Goal: Find specific page/section: Find specific page/section

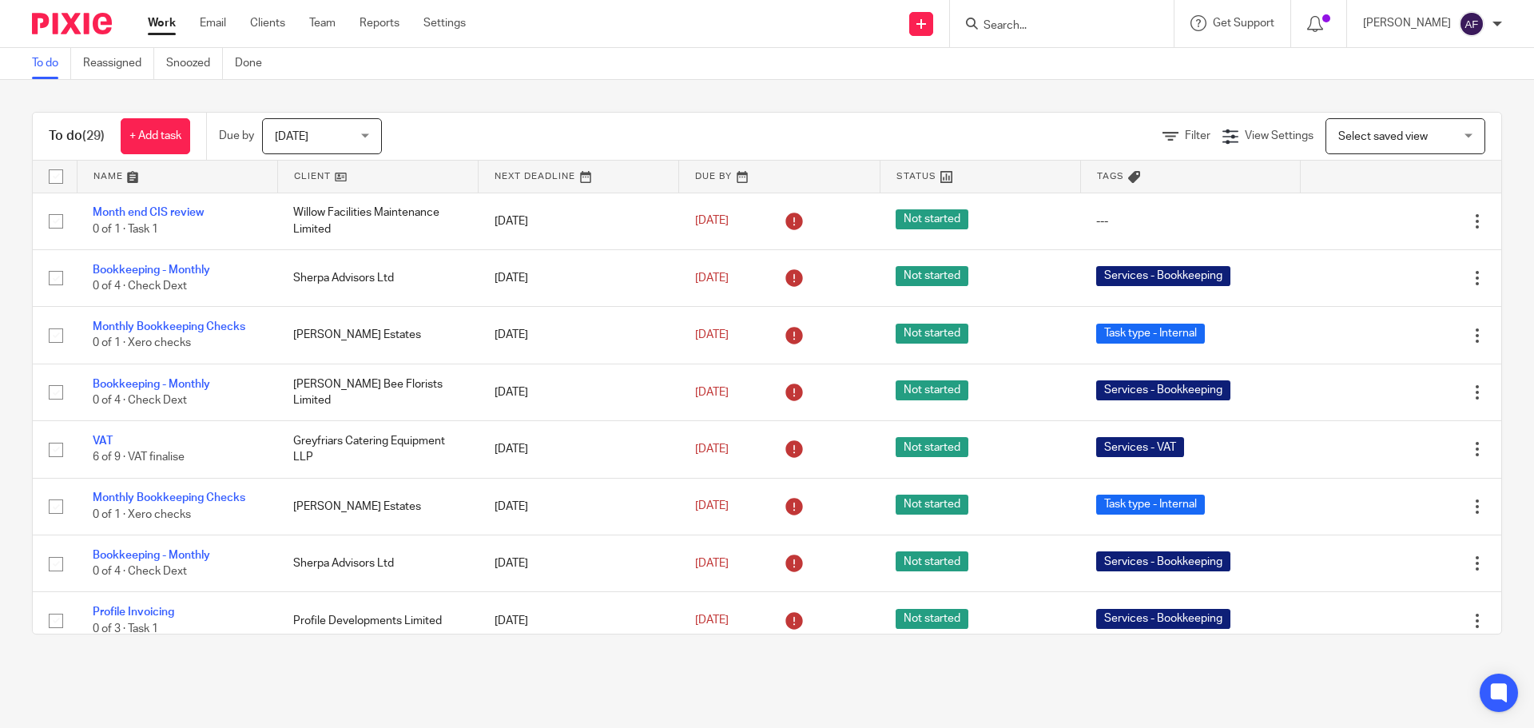
click at [1126, 22] on input "Search" at bounding box center [1054, 26] width 144 height 14
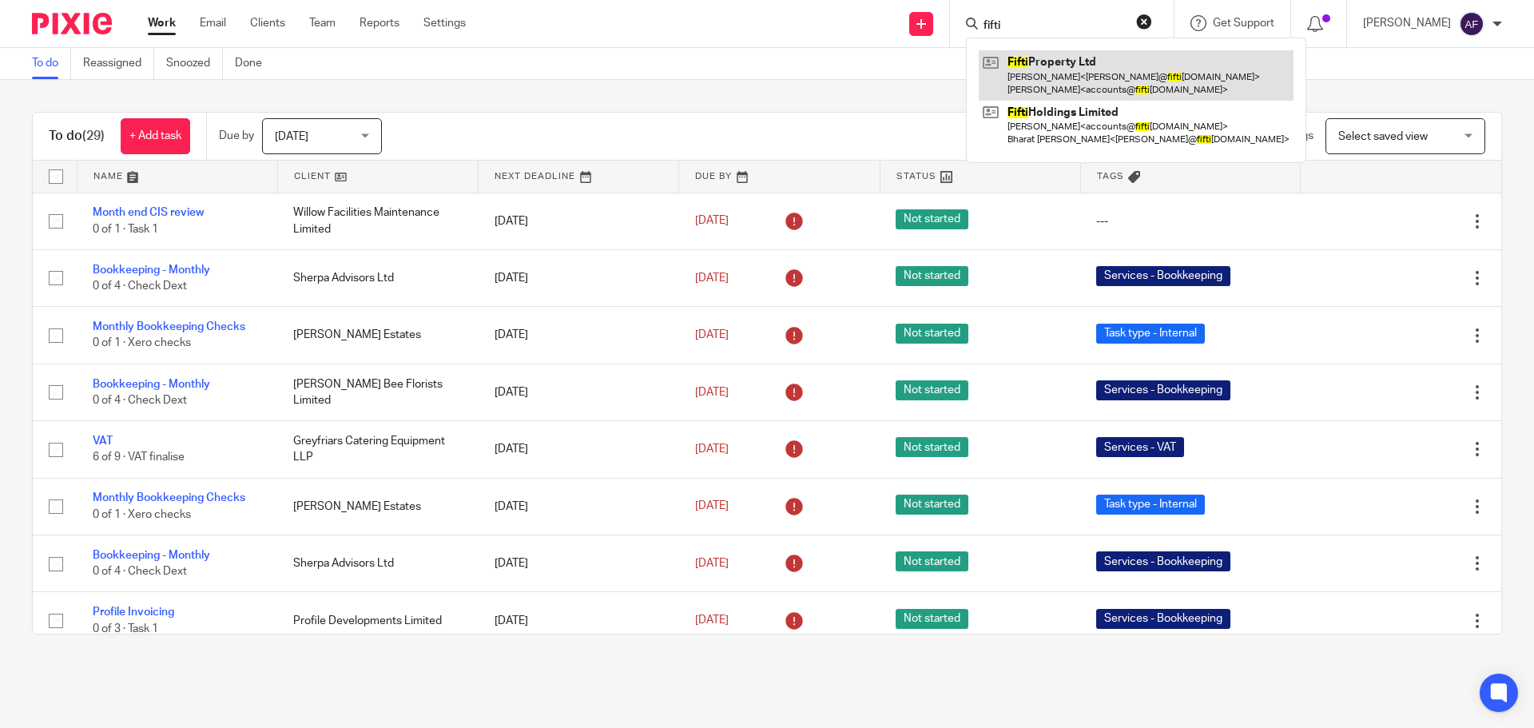
type input "fifti"
click at [1055, 68] on link at bounding box center [1136, 75] width 315 height 50
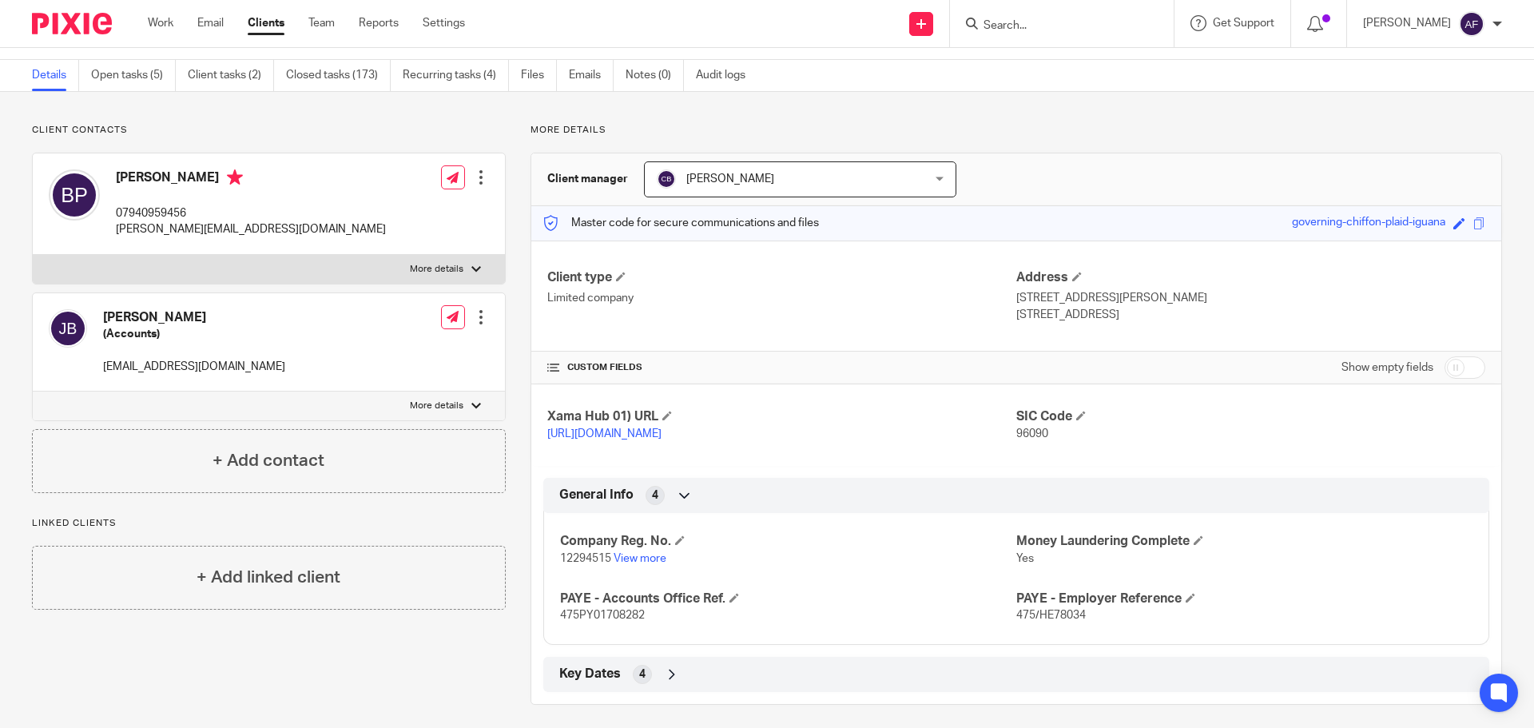
scroll to position [71, 0]
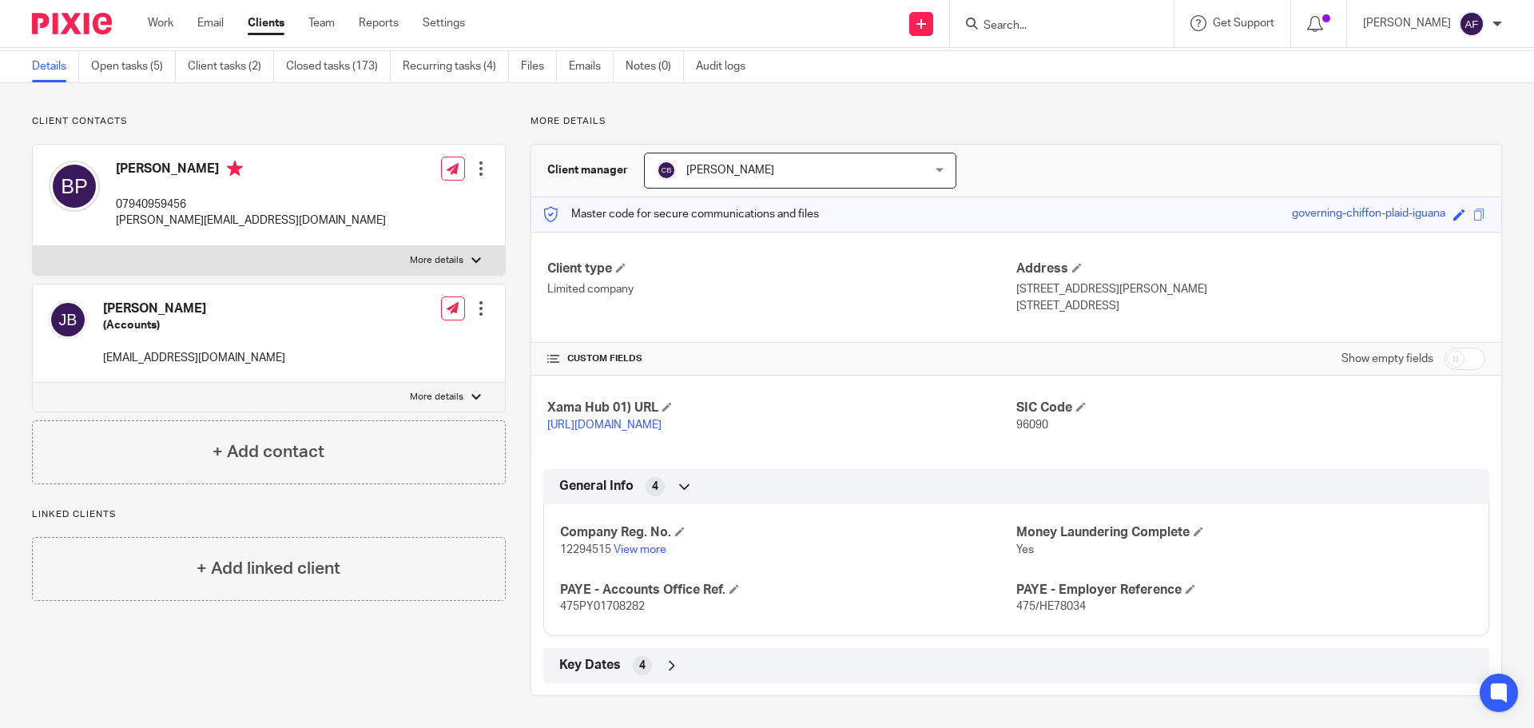
click at [655, 673] on div "Key Dates 4" at bounding box center [1016, 665] width 922 height 27
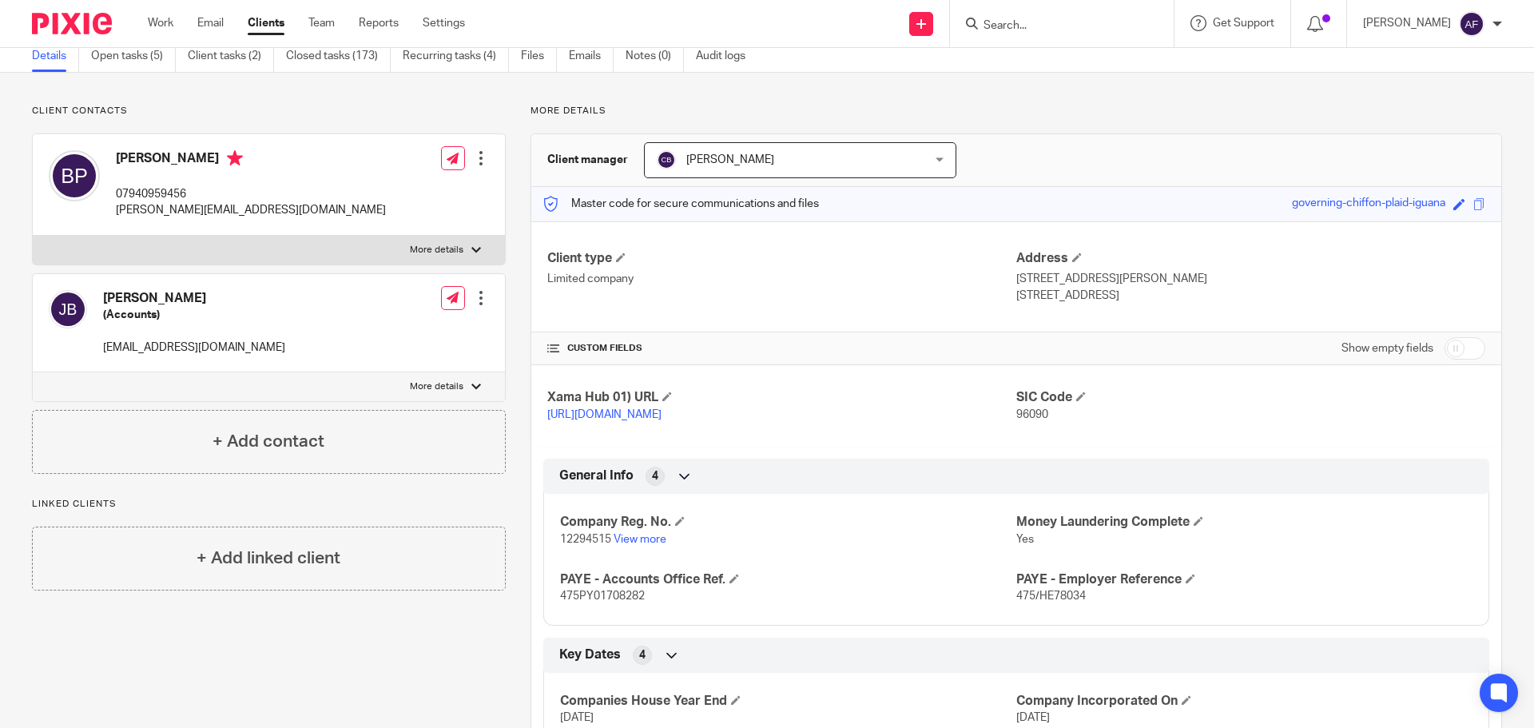
scroll to position [0, 0]
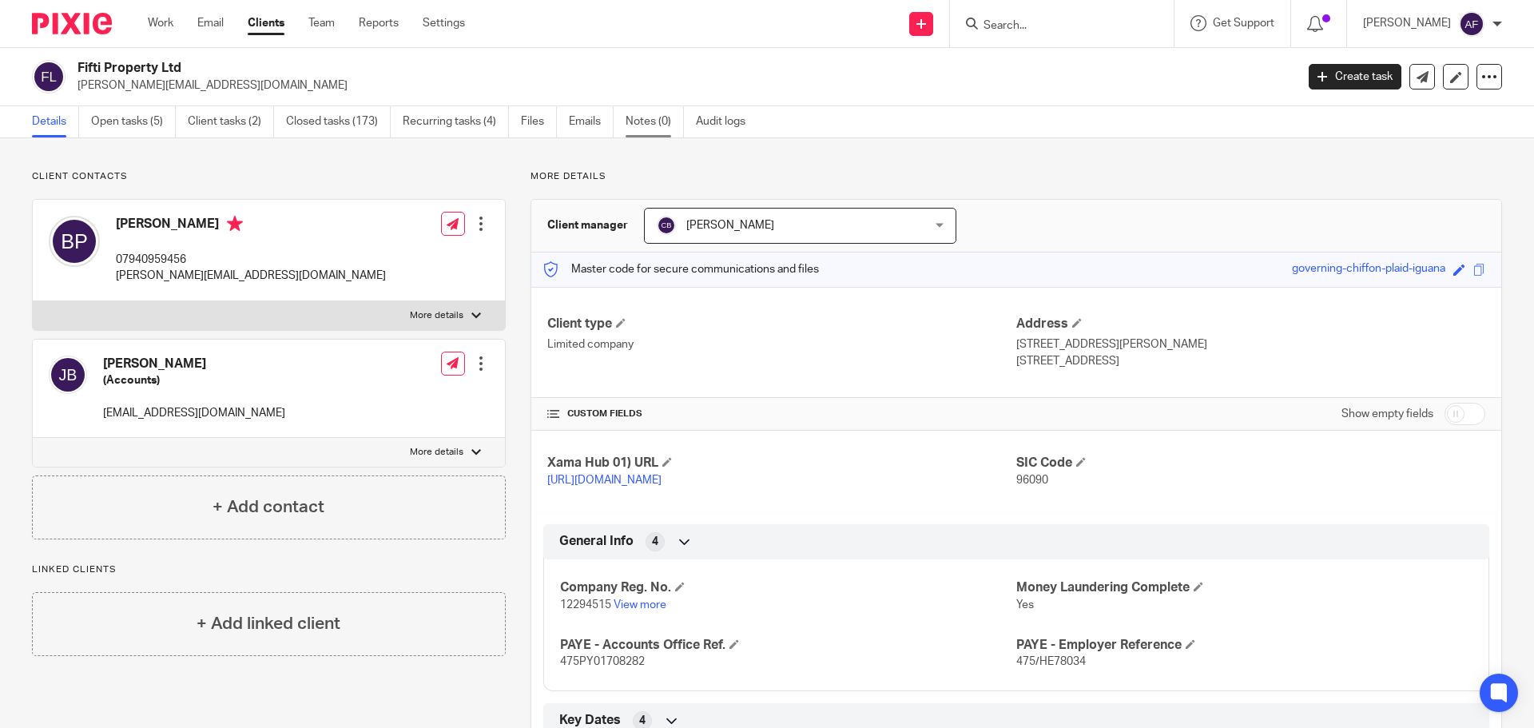
click at [646, 121] on link "Notes (0)" at bounding box center [655, 121] width 58 height 31
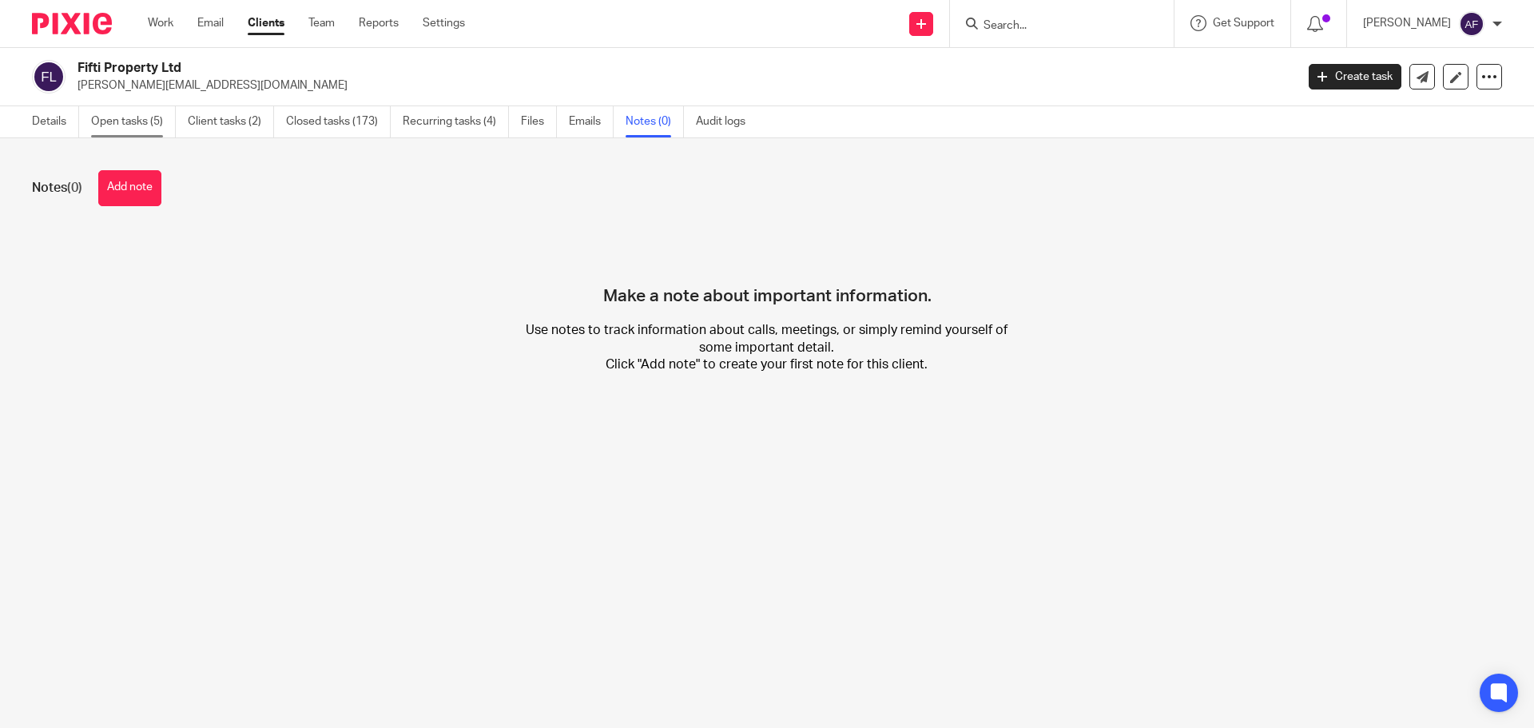
click at [121, 119] on link "Open tasks (5)" at bounding box center [133, 121] width 85 height 31
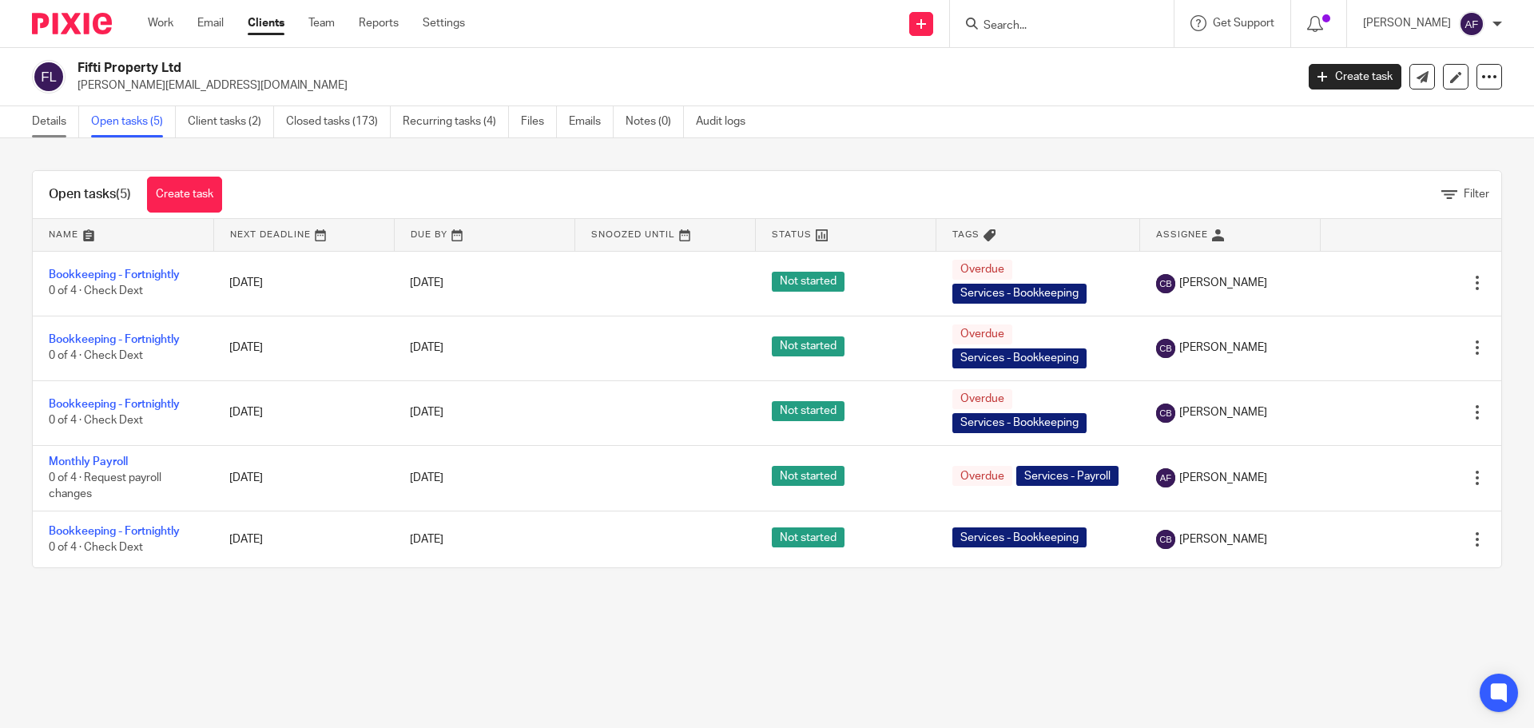
click at [50, 121] on link "Details" at bounding box center [55, 121] width 47 height 31
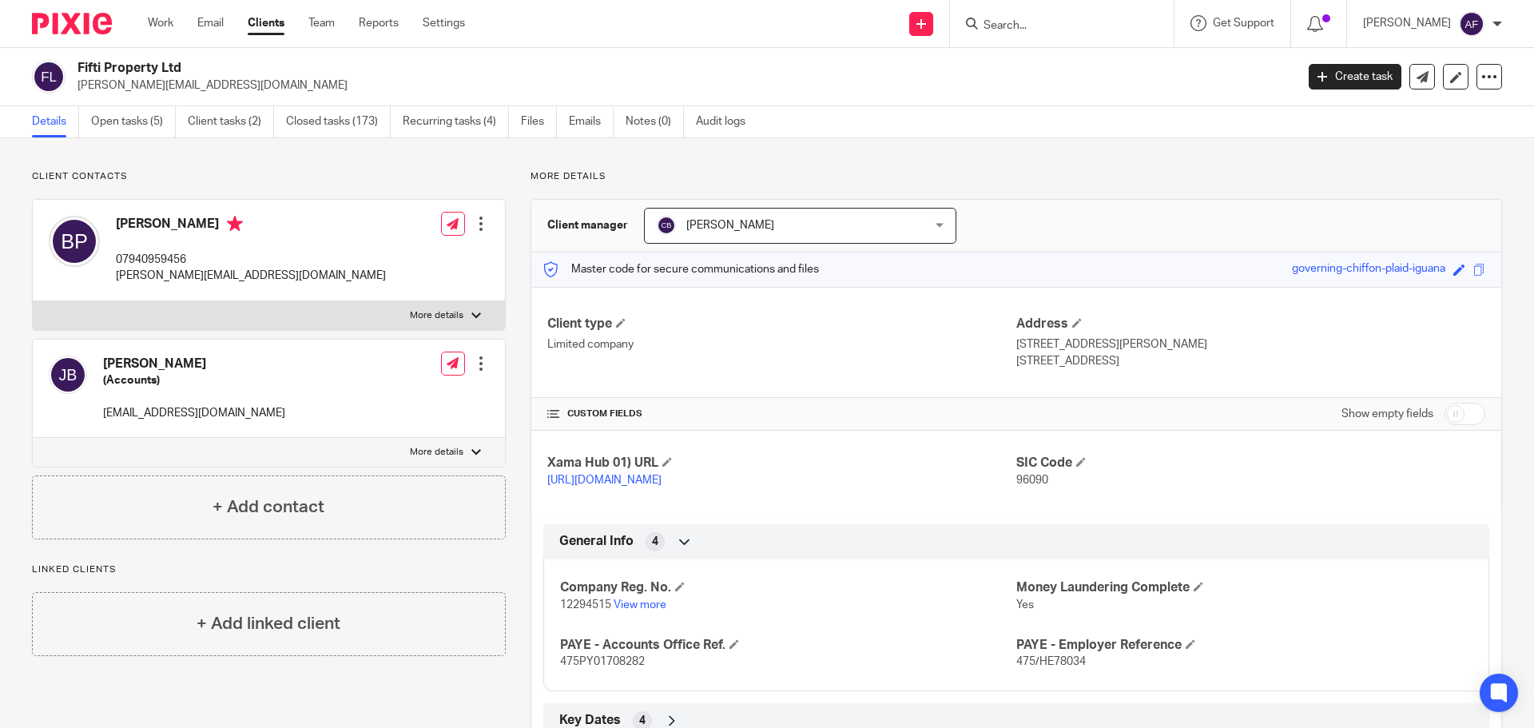
scroll to position [71, 0]
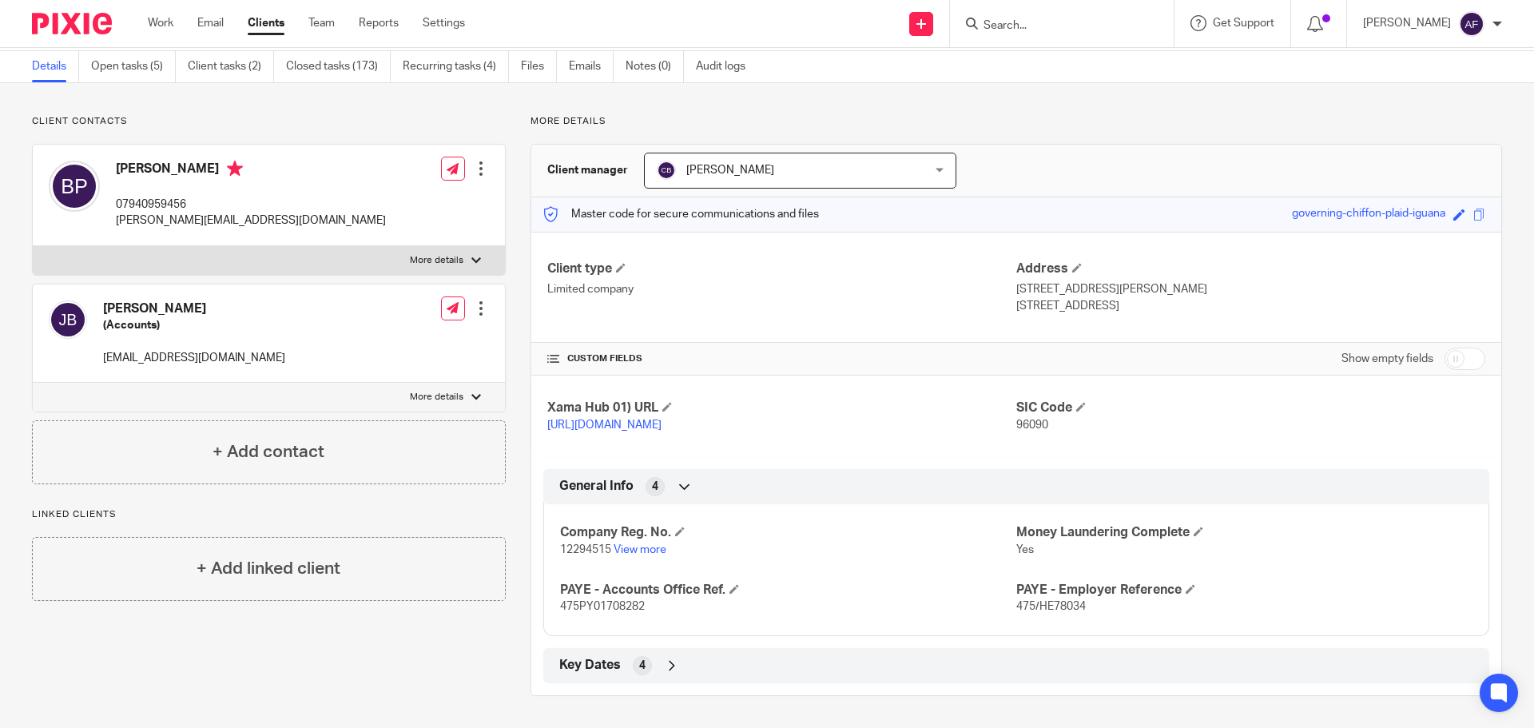
click at [453, 254] on p "More details" at bounding box center [437, 260] width 54 height 13
click at [33, 245] on input "More details" at bounding box center [32, 245] width 1 height 1
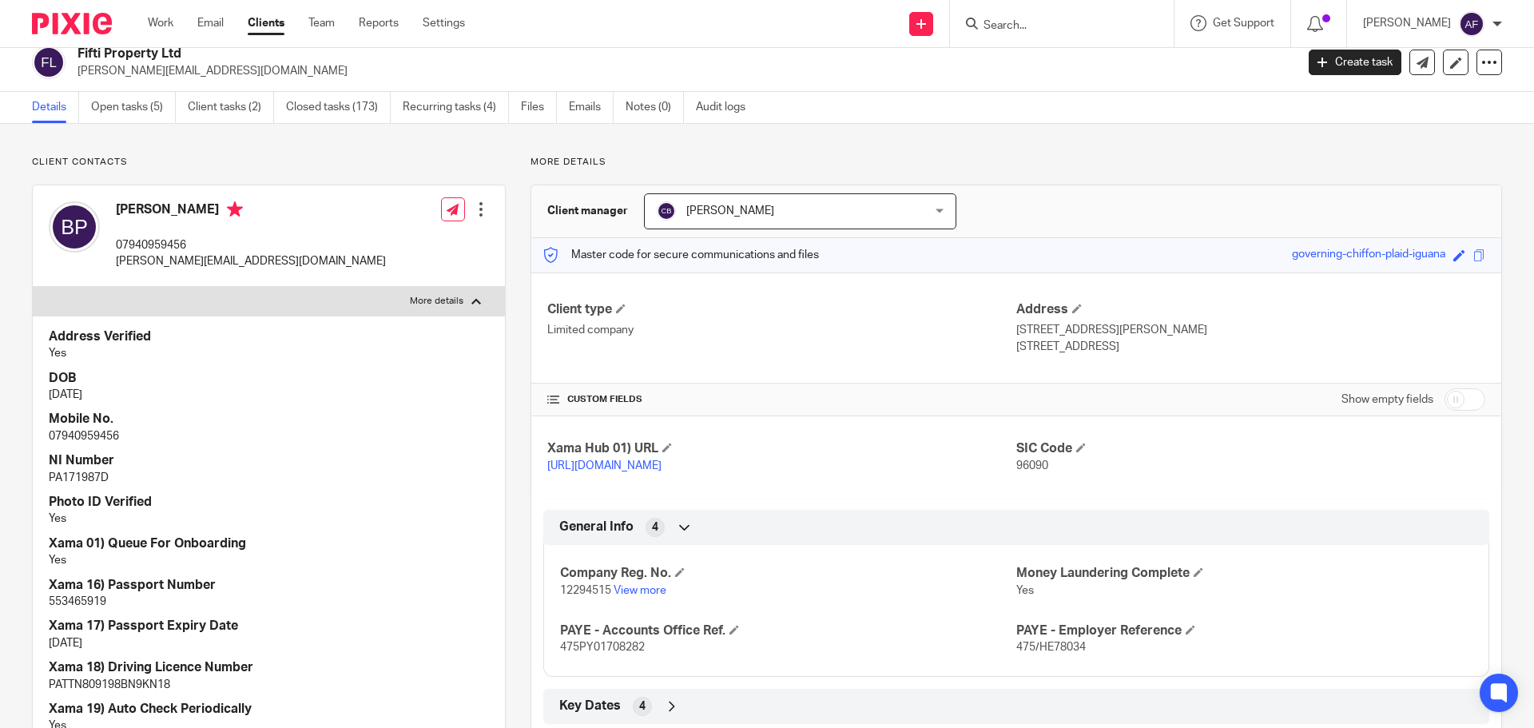
scroll to position [0, 0]
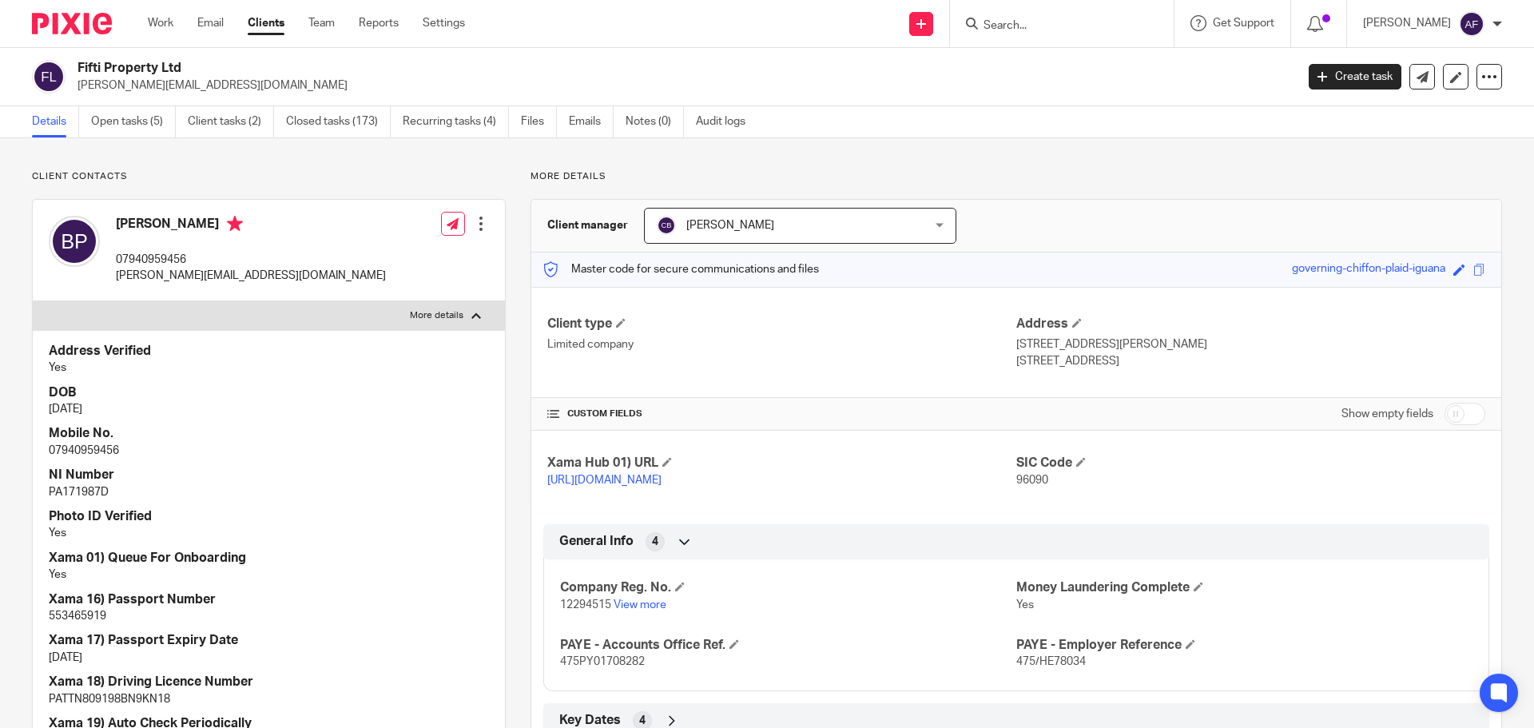
click at [447, 316] on p "More details" at bounding box center [437, 315] width 54 height 13
click at [33, 301] on input "More details" at bounding box center [32, 300] width 1 height 1
checkbox input "false"
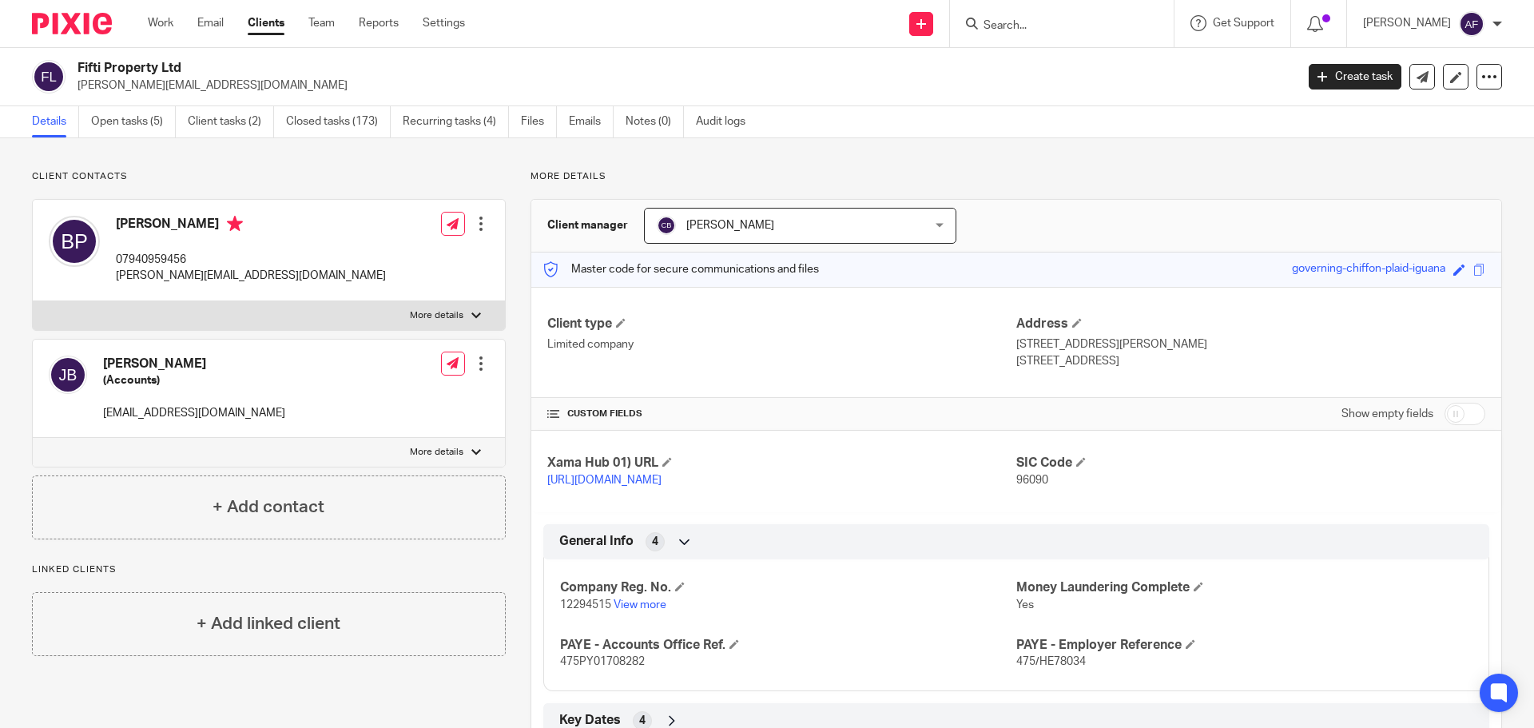
click at [1114, 30] on input "Search" at bounding box center [1054, 26] width 144 height 14
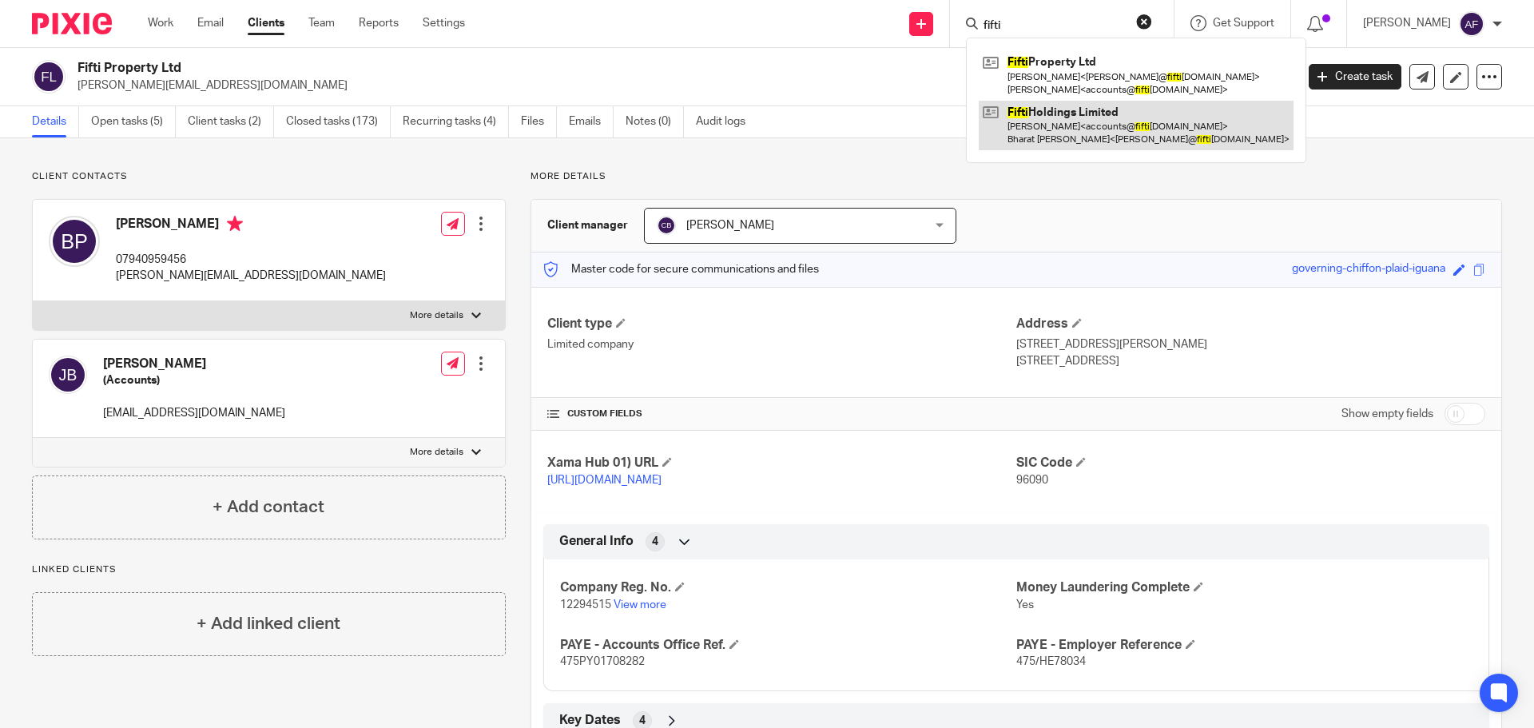
type input "fifti"
click at [1095, 121] on link at bounding box center [1136, 126] width 315 height 50
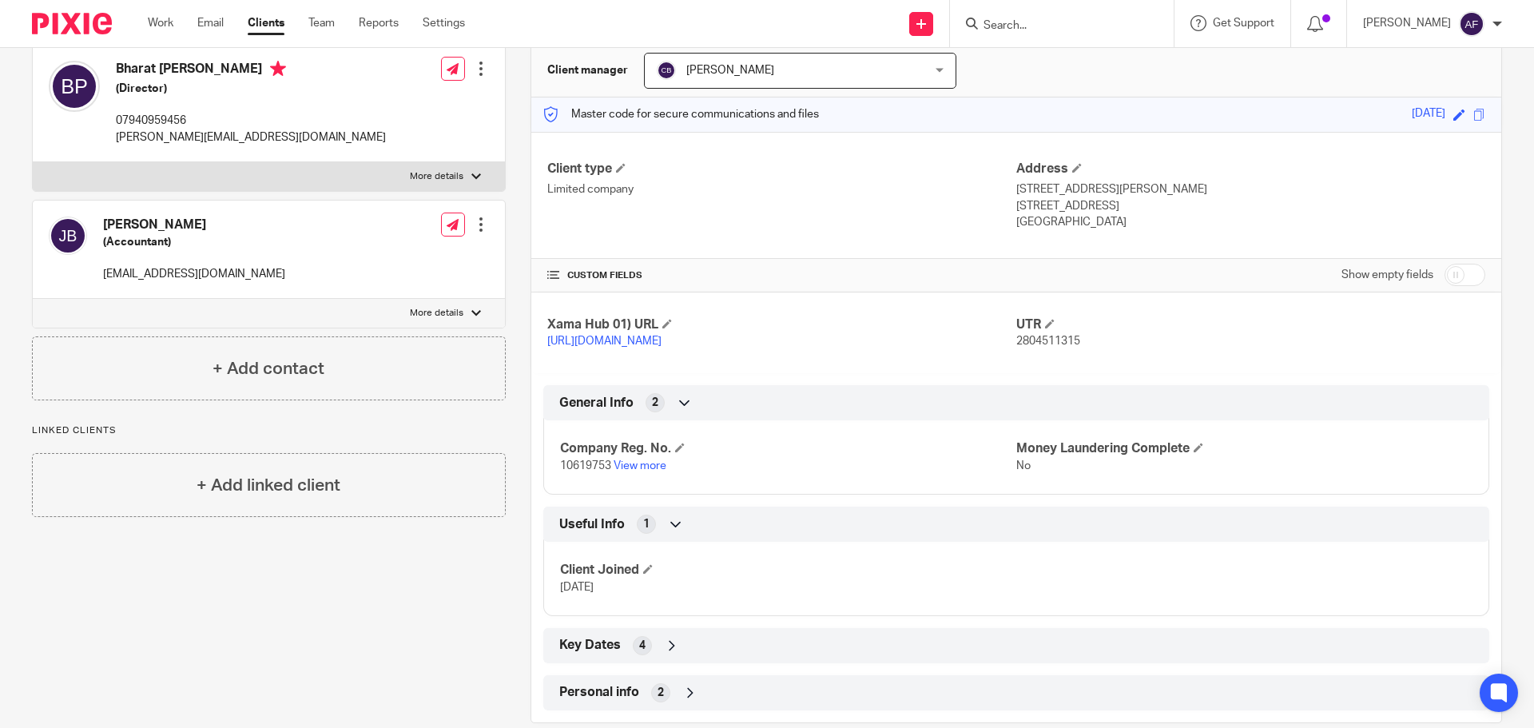
scroll to position [198, 0]
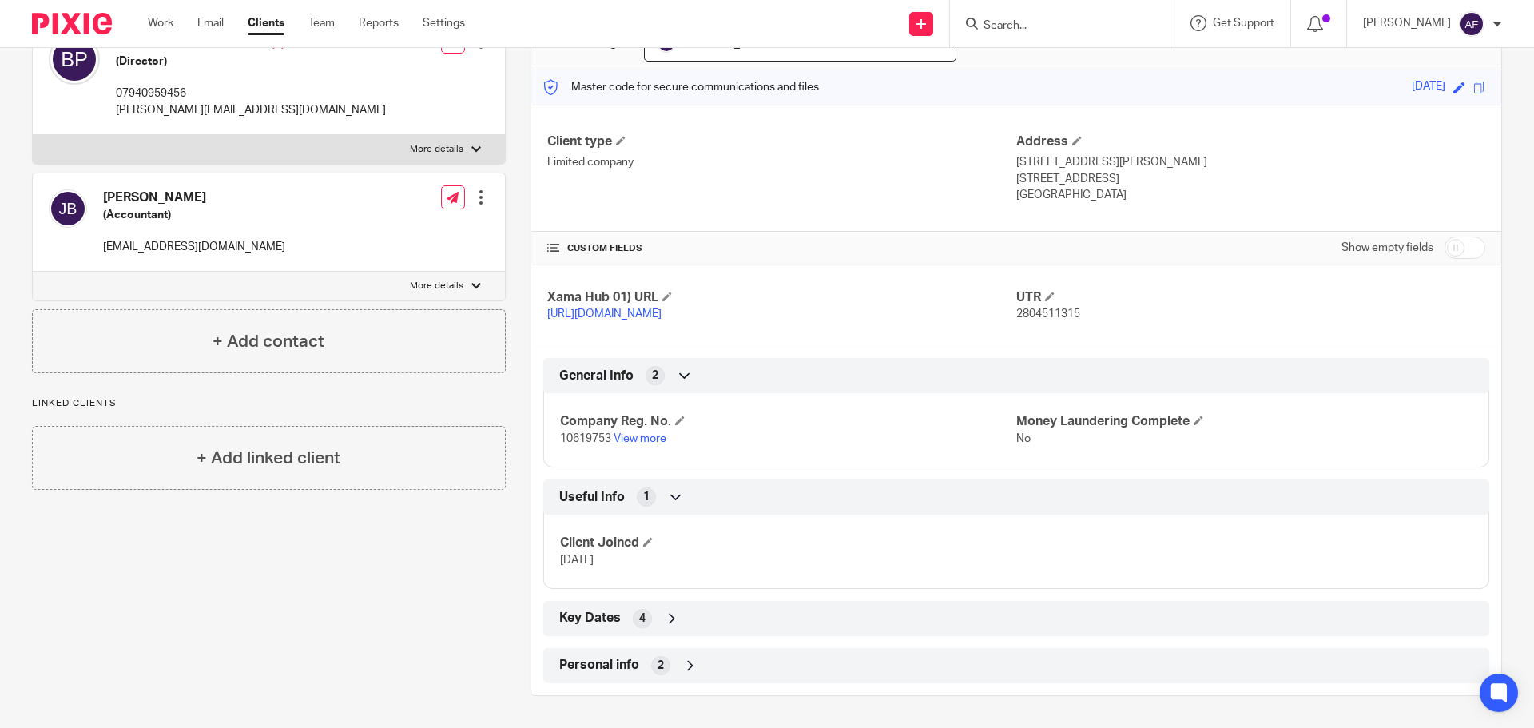
click at [619, 665] on span "Personal info" at bounding box center [599, 665] width 80 height 17
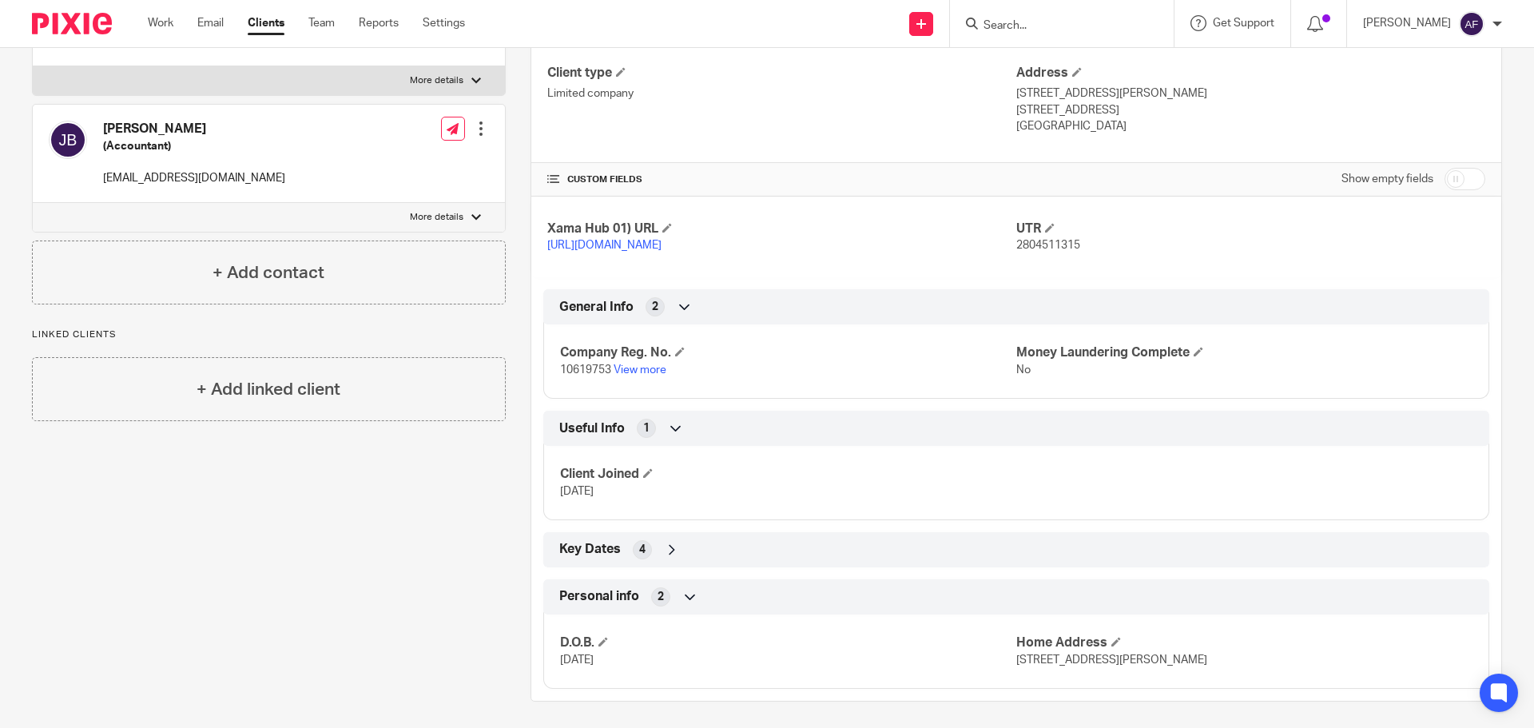
scroll to position [272, 0]
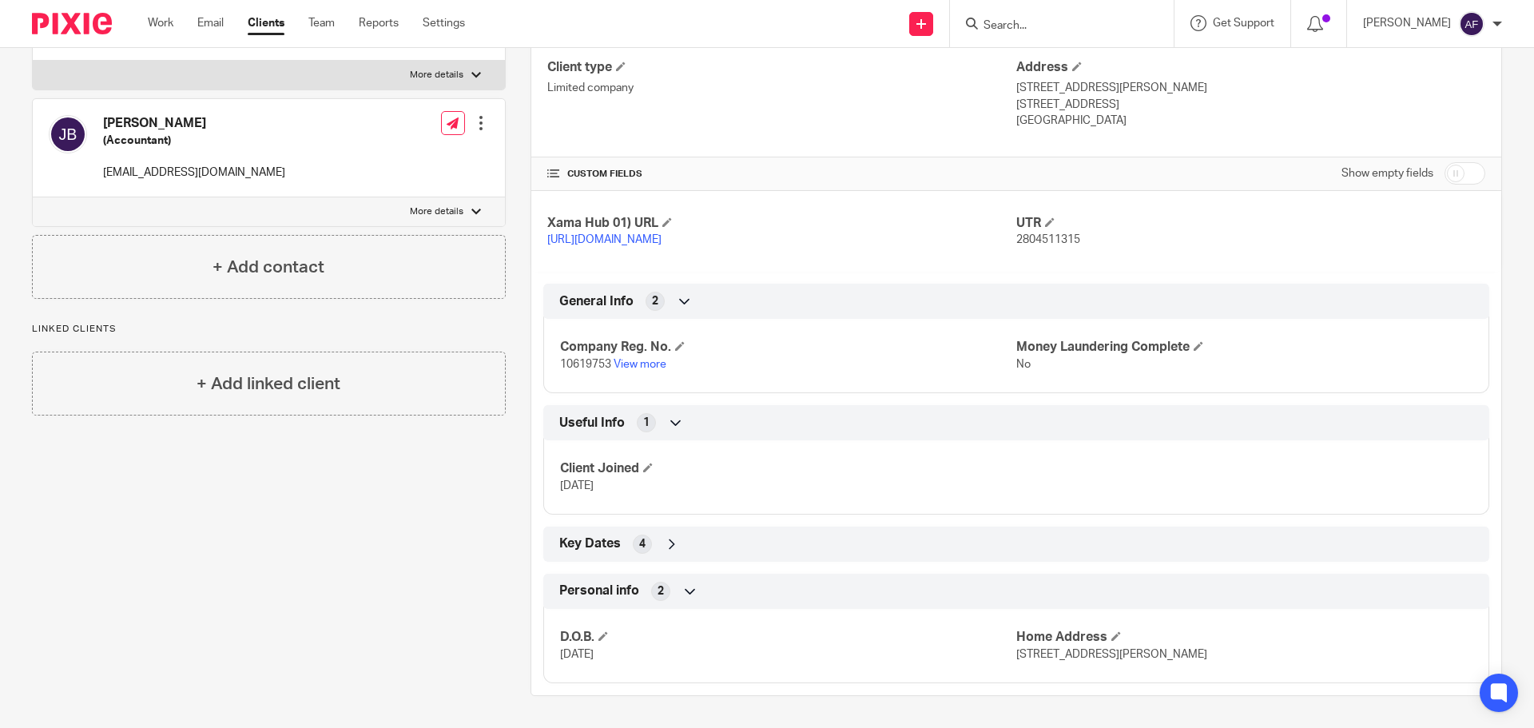
click at [583, 543] on span "Key Dates" at bounding box center [590, 543] width 62 height 17
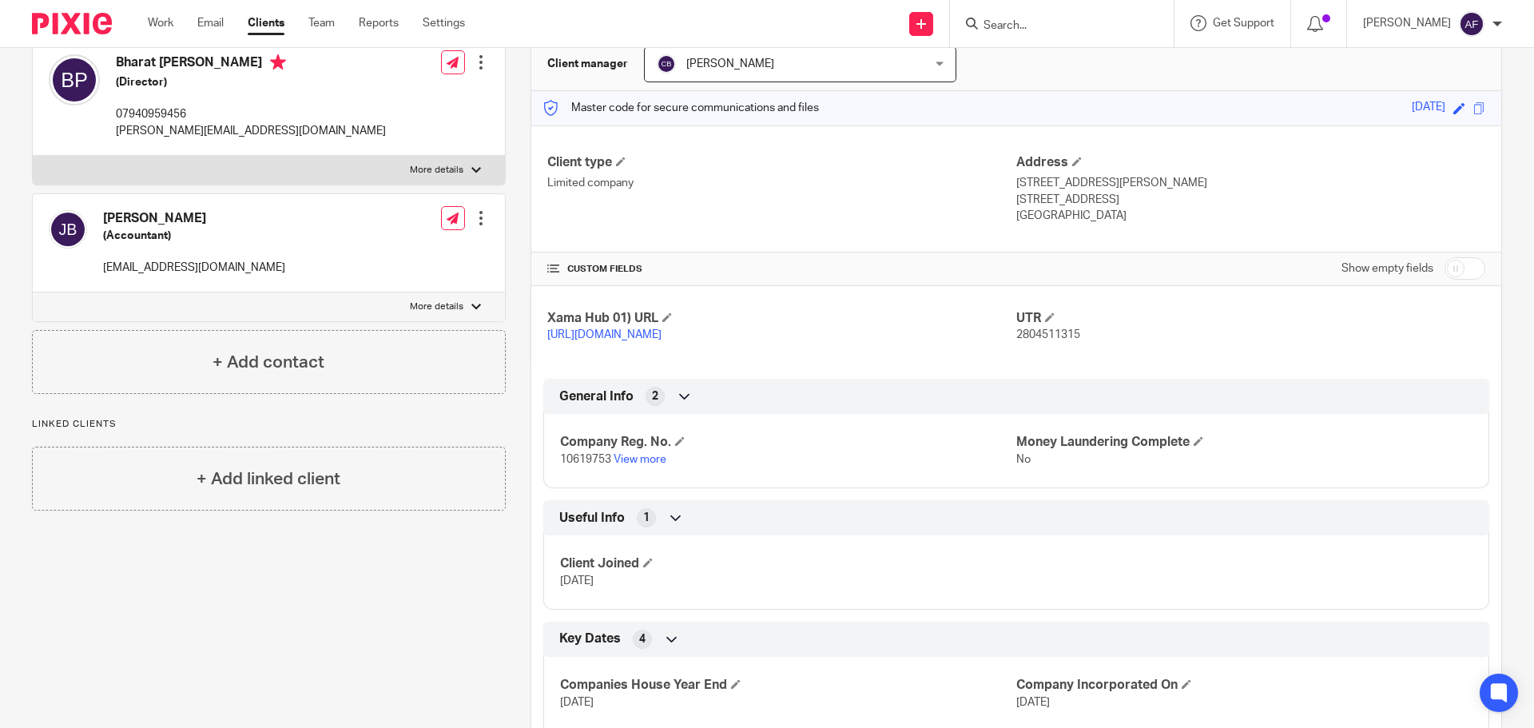
scroll to position [0, 0]
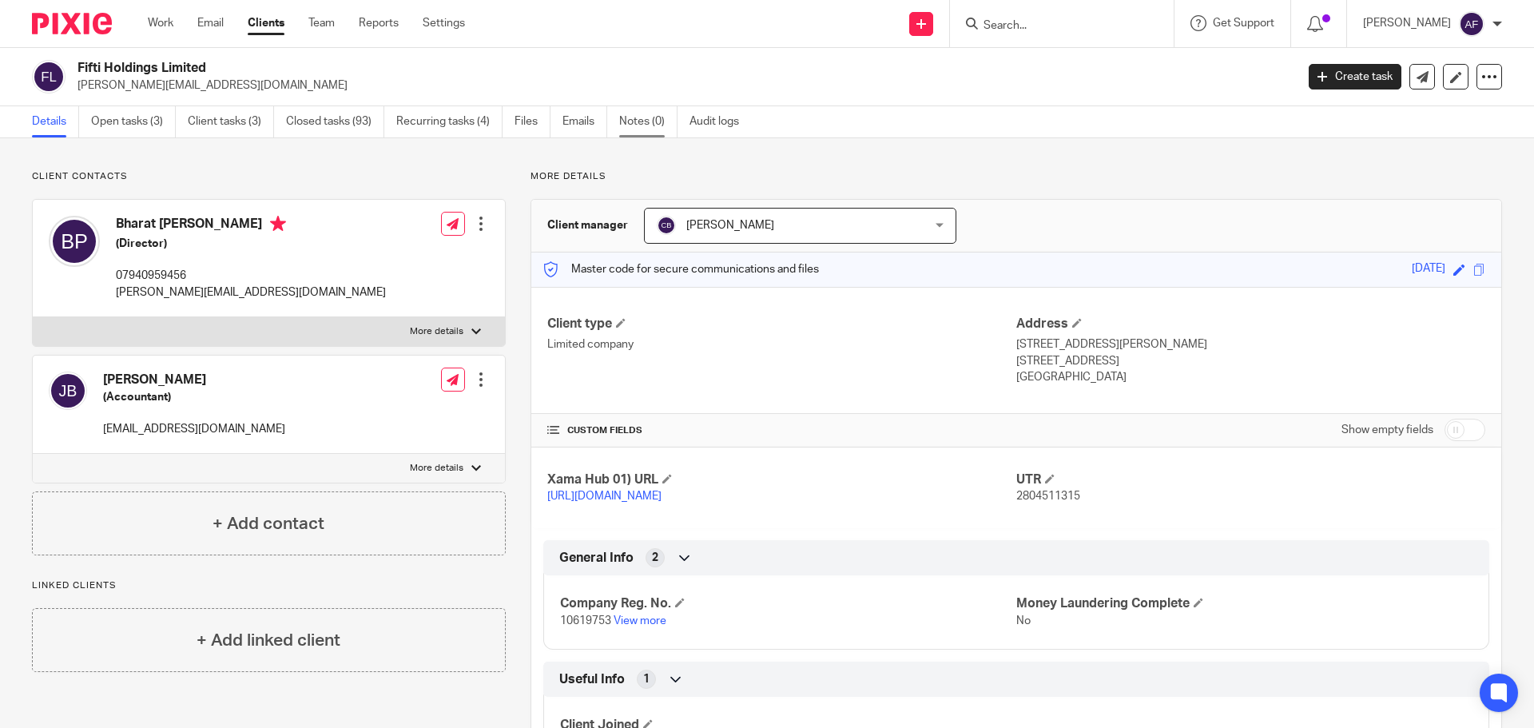
click at [649, 121] on link "Notes (0)" at bounding box center [648, 121] width 58 height 31
